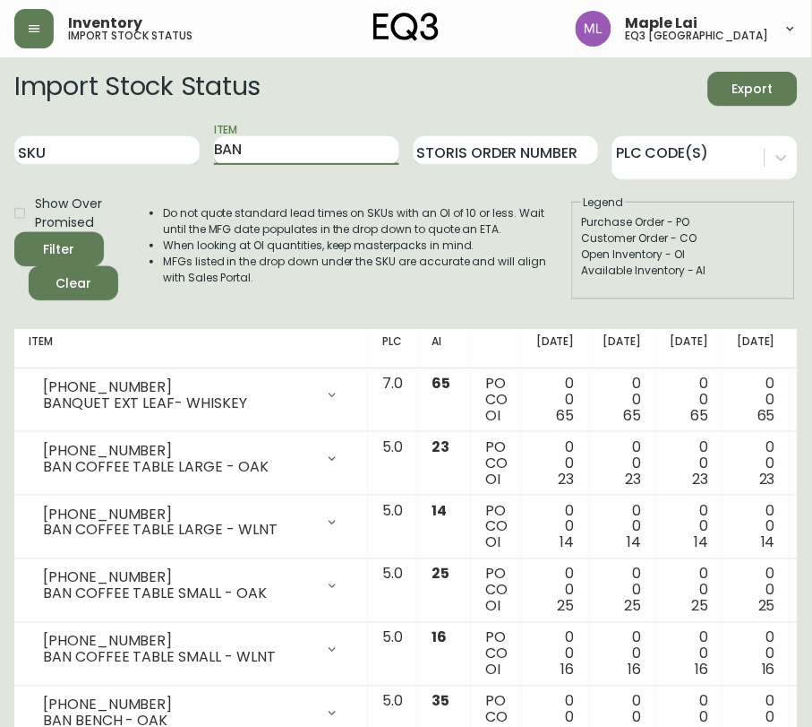
click at [302, 145] on input "BAN" at bounding box center [306, 150] width 185 height 29
type input "B"
click at [128, 155] on input "SKU" at bounding box center [106, 150] width 185 height 29
click at [14, 232] on button "Filter" at bounding box center [59, 249] width 90 height 34
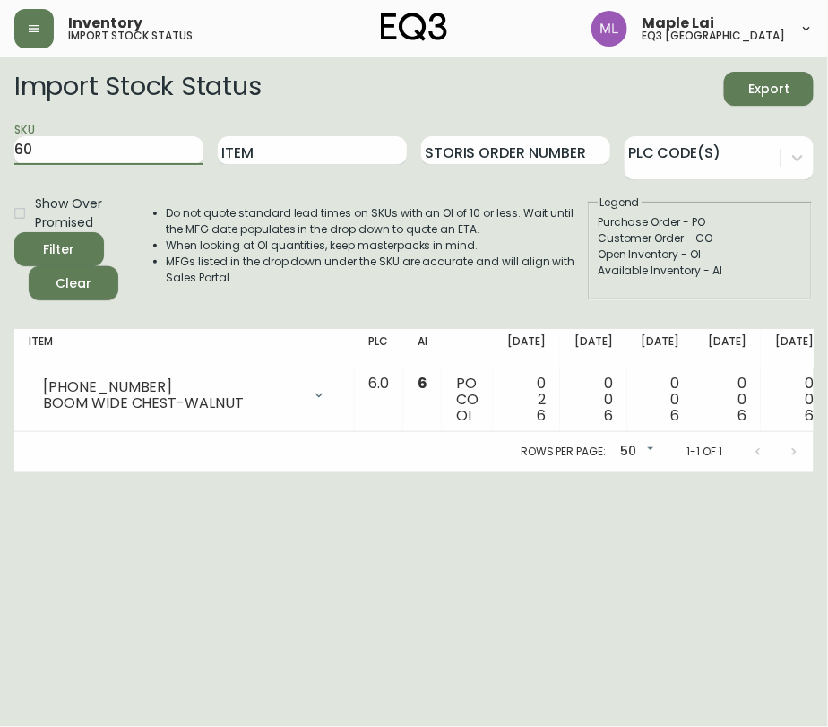
type input "6"
type input "[PHONE_NUMBER]"
click at [14, 232] on button "Filter" at bounding box center [59, 249] width 90 height 34
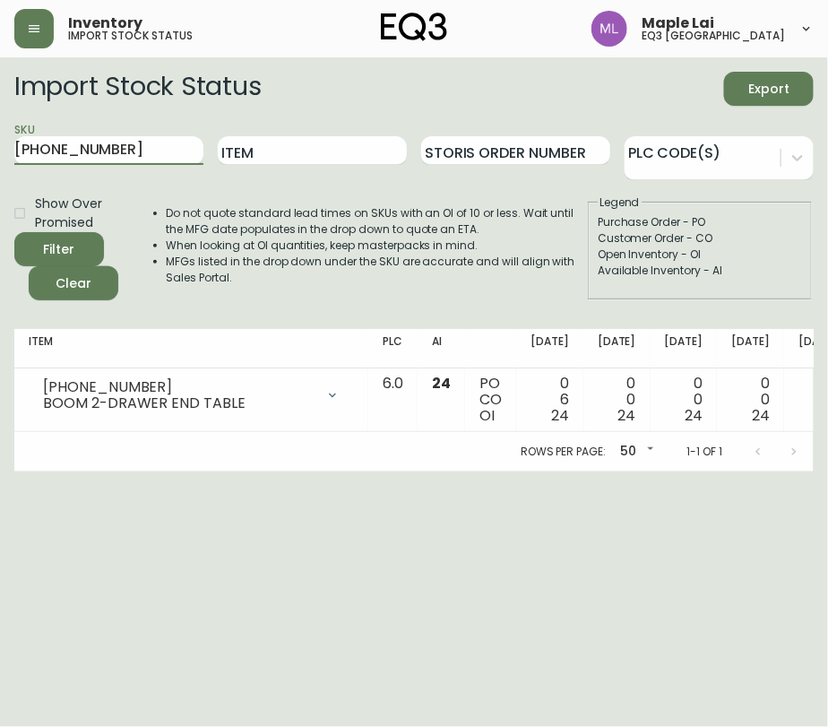
drag, startPoint x: 123, startPoint y: 150, endPoint x: -13, endPoint y: 139, distance: 135.7
click at [0, 139] on html "Inventory import stock status Maple Lai eq3 [GEOGRAPHIC_DATA] Import Stock Stat…" at bounding box center [414, 235] width 828 height 471
